Goal: Information Seeking & Learning: Learn about a topic

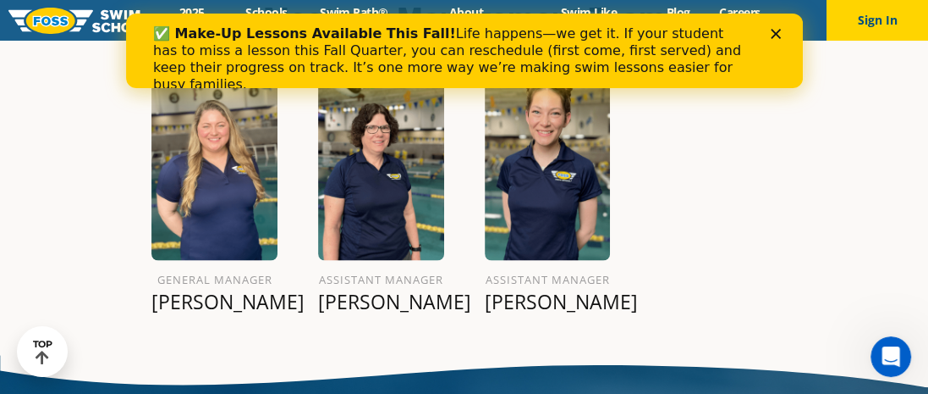
scroll to position [1753, 0]
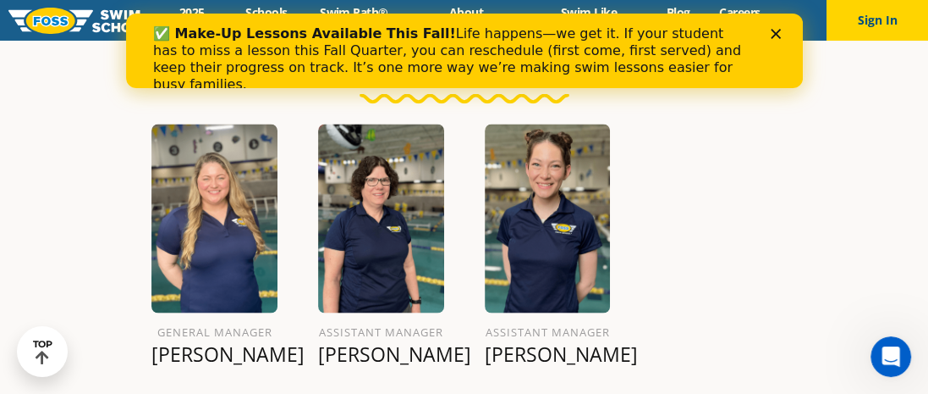
click at [762, 232] on div "General Manager Hannah L. Assistant Manager Deb A. Assistant Manager Aleina W." at bounding box center [464, 250] width 666 height 295
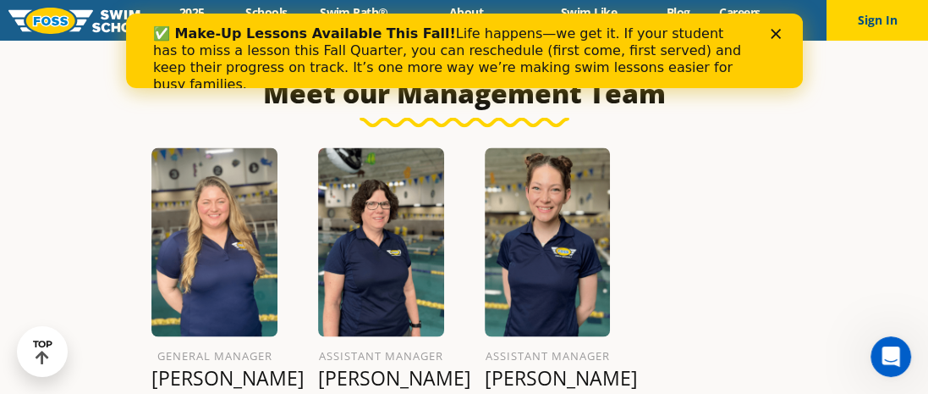
click at [52, 69] on section "Meet our Management Team General Manager Hannah L. Assistant Manager Deb A. Ass…" at bounding box center [464, 215] width 928 height 430
click at [775, 30] on icon "Close" at bounding box center [775, 34] width 10 height 10
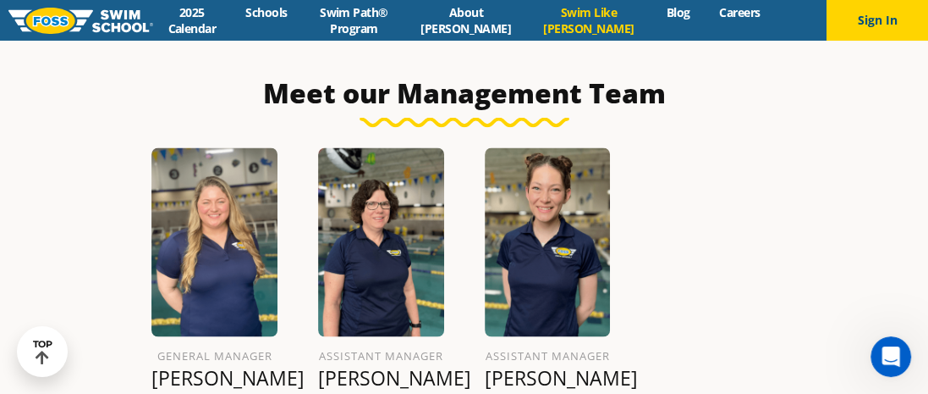
scroll to position [1753, 0]
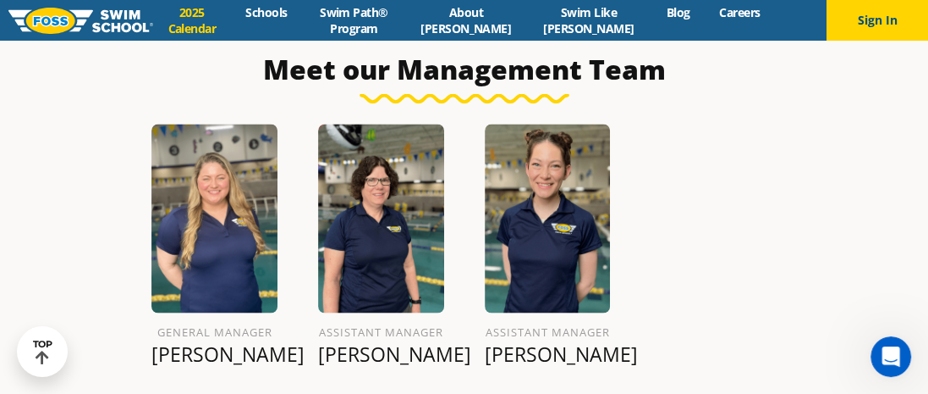
click at [201, 18] on link "2025 Calendar" at bounding box center [192, 20] width 78 height 32
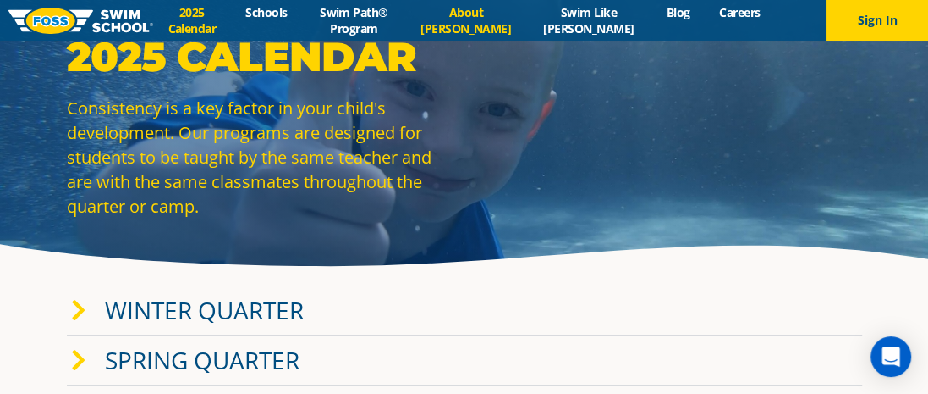
click at [496, 14] on link "About [PERSON_NAME]" at bounding box center [466, 20] width 120 height 32
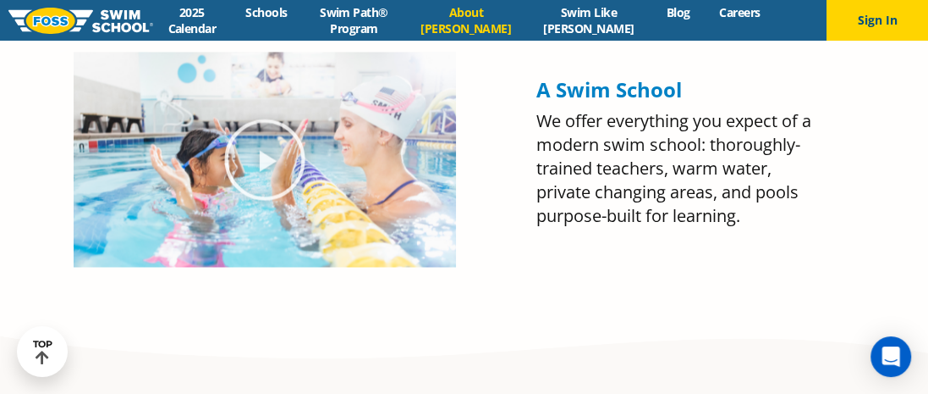
scroll to position [1693, 0]
